Goal: Task Accomplishment & Management: Manage account settings

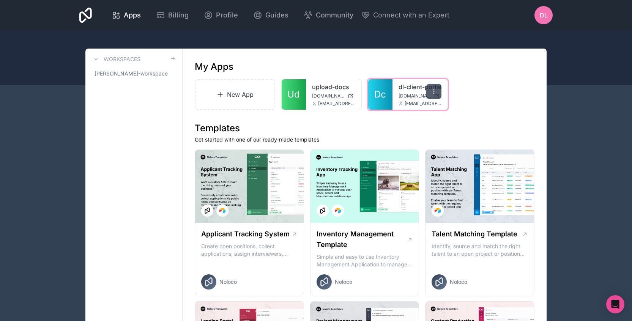
click at [436, 88] on icon at bounding box center [434, 91] width 6 height 6
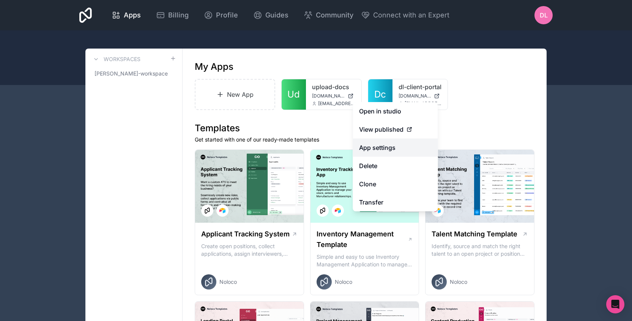
click at [391, 144] on link "App settings" at bounding box center [395, 148] width 85 height 18
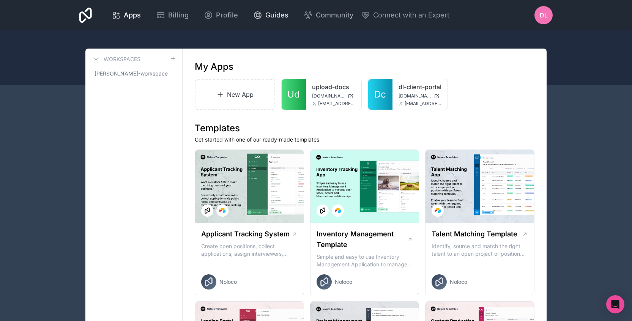
click at [270, 14] on span "Guides" at bounding box center [276, 15] width 23 height 11
click at [436, 92] on icon at bounding box center [434, 91] width 6 height 6
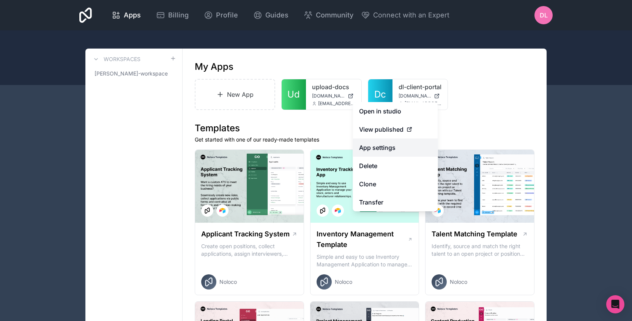
click at [374, 150] on link "App settings" at bounding box center [395, 148] width 85 height 18
